Goal: Task Accomplishment & Management: Manage account settings

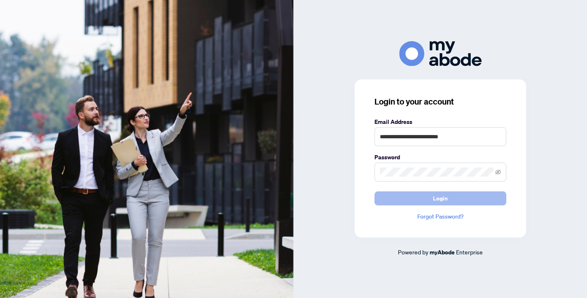
click at [407, 195] on button "Login" at bounding box center [440, 198] width 132 height 14
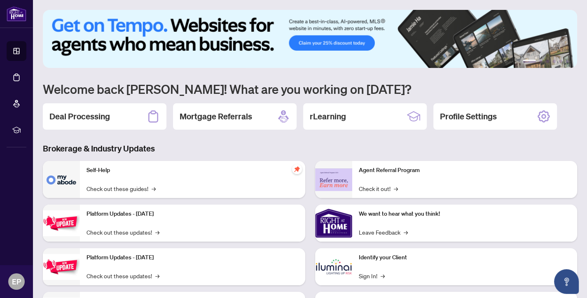
click at [92, 121] on h2 "Deal Processing" at bounding box center [79, 117] width 61 height 12
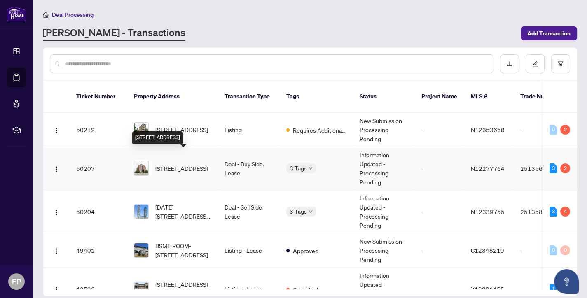
click at [172, 164] on span "[STREET_ADDRESS]" at bounding box center [181, 168] width 53 height 9
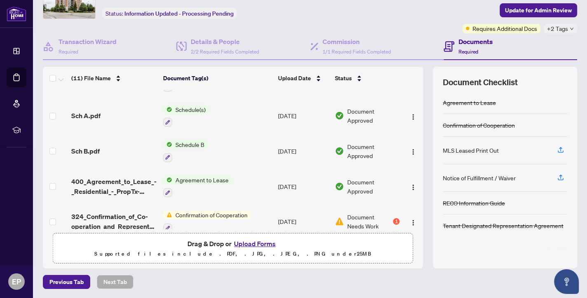
scroll to position [235, 0]
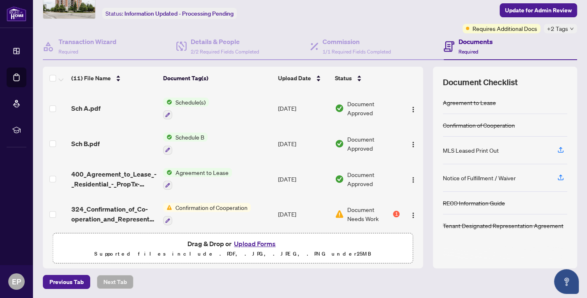
click at [367, 214] on span "Document Needs Work" at bounding box center [369, 214] width 44 height 18
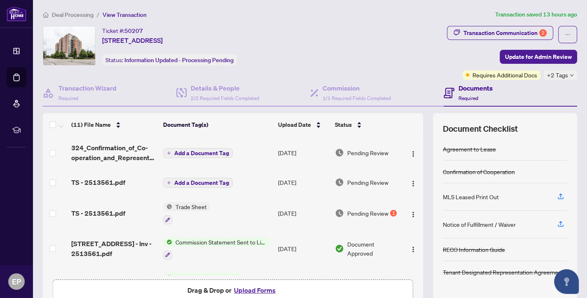
click at [366, 215] on span "Pending Review" at bounding box center [367, 213] width 41 height 9
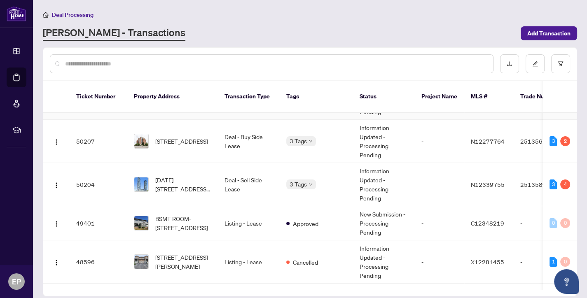
scroll to position [45, 0]
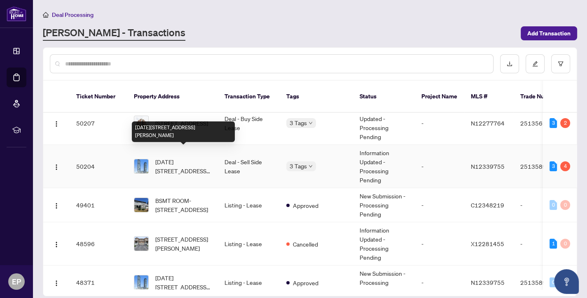
click at [171, 159] on span "1405-2910 Hwy 7 Rd, Vaughan, Ontario L4K 0H8, Canada" at bounding box center [183, 166] width 56 height 18
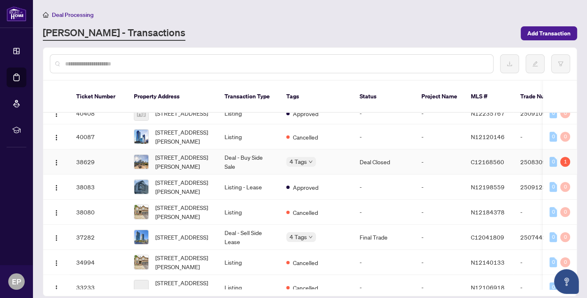
scroll to position [451, 0]
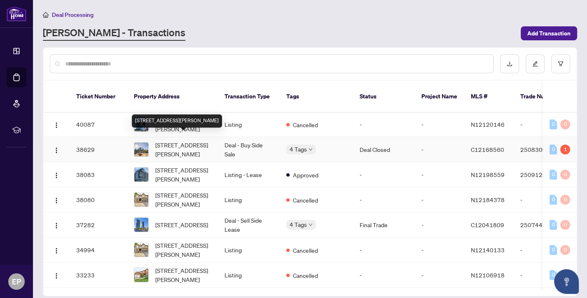
click at [195, 140] on span "515-111 Elizabeth St, Toronto, Ontario M5G 1P7, Canada" at bounding box center [183, 149] width 56 height 18
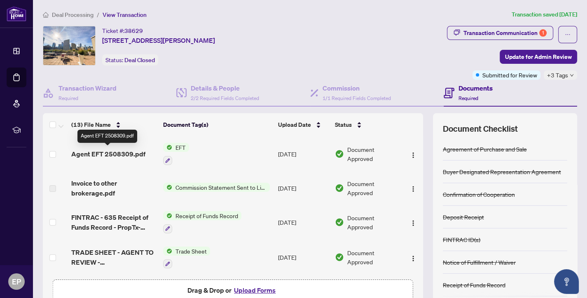
click at [110, 152] on span "Agent EFT 2508309.pdf" at bounding box center [108, 154] width 74 height 10
